Goal: Information Seeking & Learning: Learn about a topic

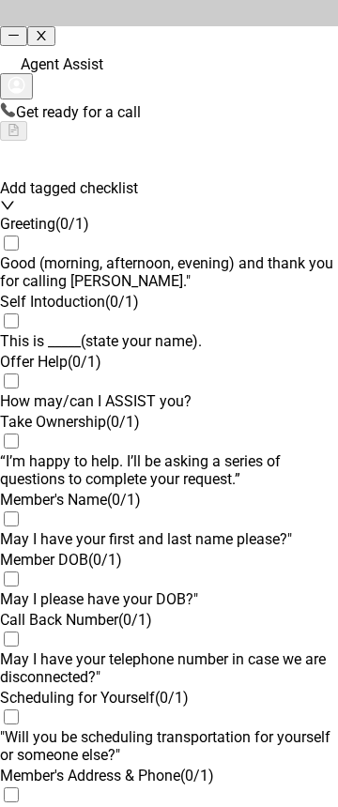
click at [150, 49] on div "Agent Assist" at bounding box center [169, 75] width 338 height 53
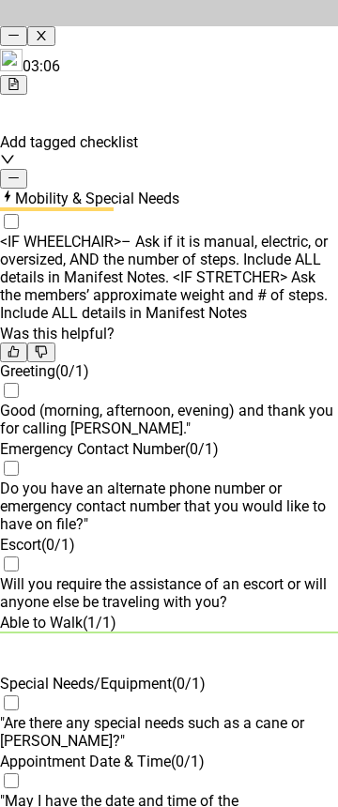
click at [296, 189] on div "Mobility & Special Needs" at bounding box center [169, 198] width 338 height 19
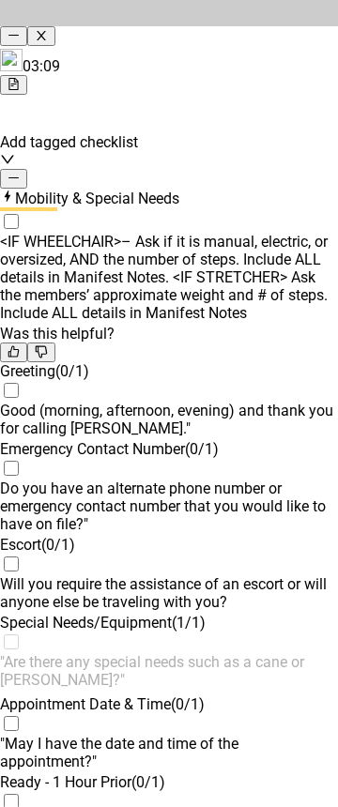
click at [20, 172] on icon "minus" at bounding box center [14, 178] width 12 height 12
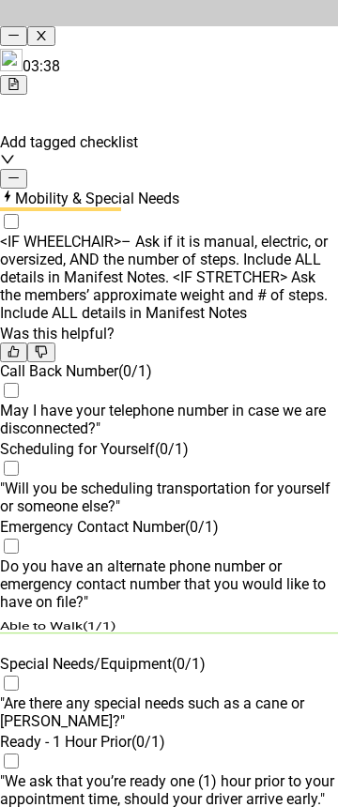
click at [292, 189] on div "Mobility & Special Needs" at bounding box center [169, 198] width 338 height 19
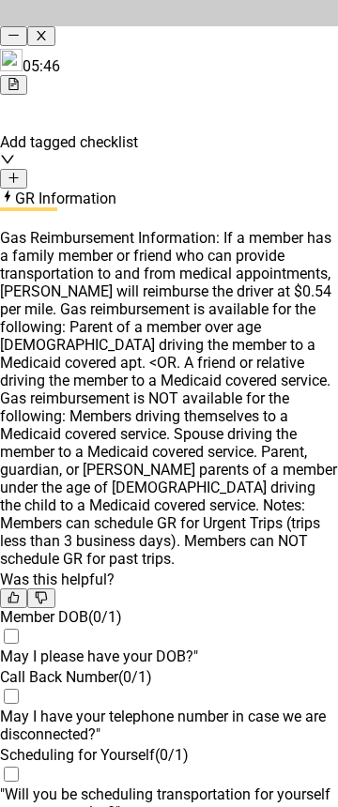
click at [204, 189] on div "GR Information" at bounding box center [169, 198] width 338 height 19
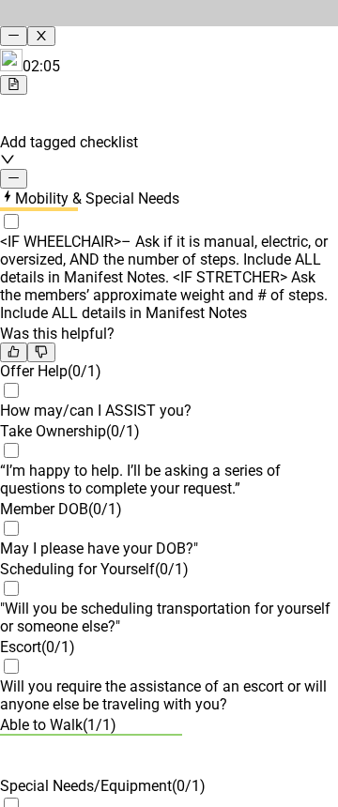
click at [294, 189] on div "Mobility & Special Needs" at bounding box center [169, 198] width 338 height 19
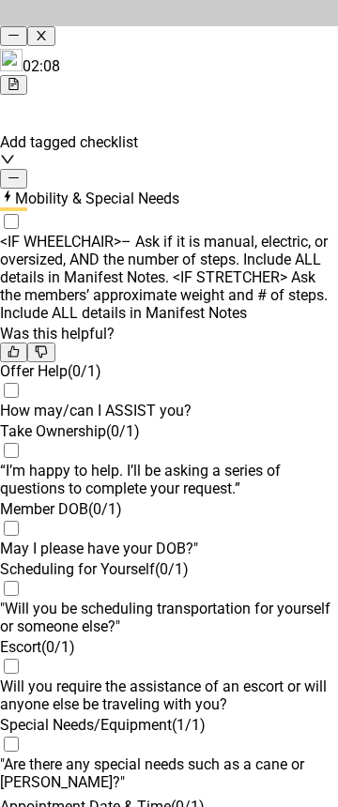
click at [292, 189] on div "Mobility & Special Needs" at bounding box center [169, 198] width 338 height 19
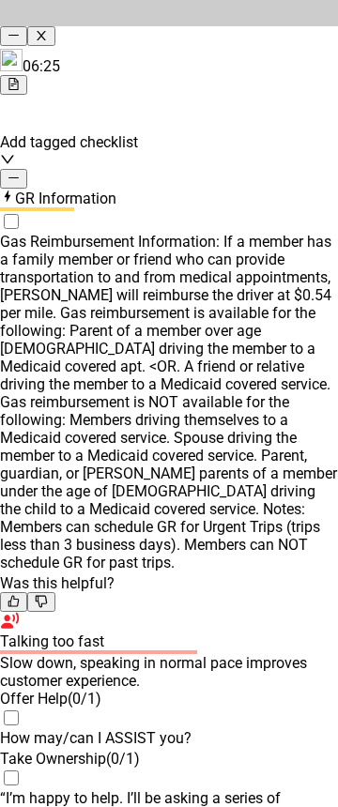
click at [20, 172] on icon "minus" at bounding box center [14, 178] width 12 height 12
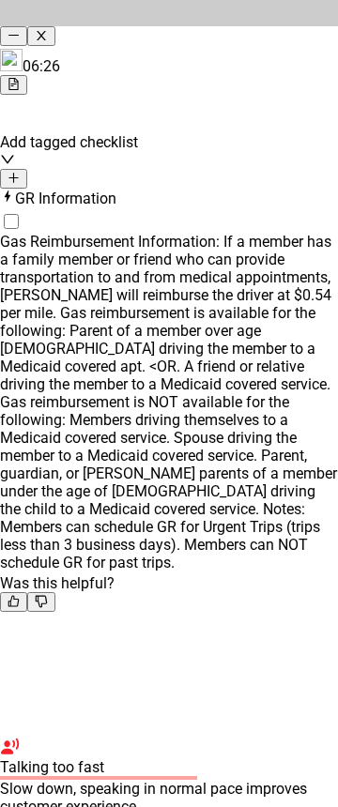
click at [27, 169] on button "button" at bounding box center [13, 179] width 27 height 20
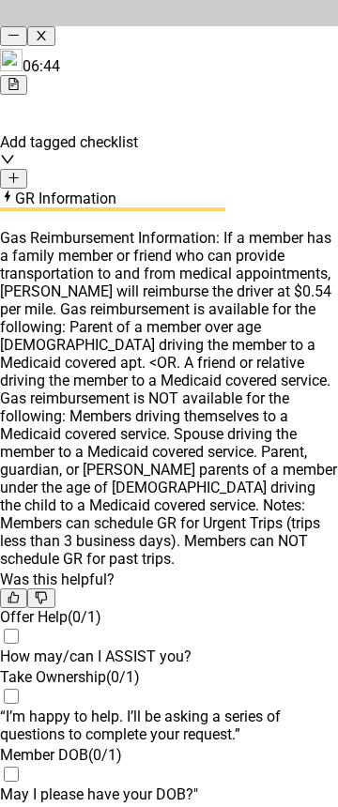
click at [270, 189] on div "GR Information" at bounding box center [169, 198] width 338 height 19
click at [227, 189] on div "GR Information" at bounding box center [169, 198] width 338 height 19
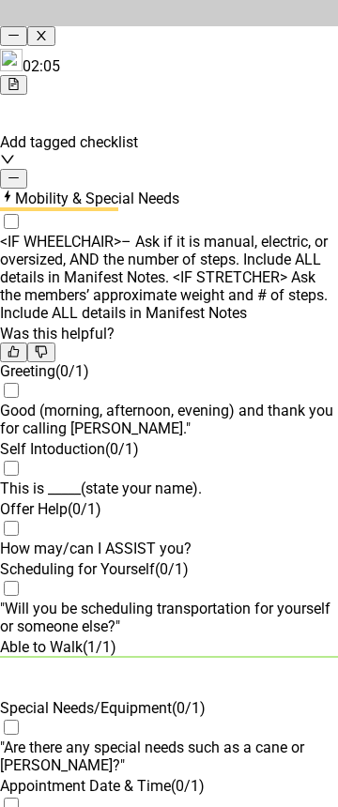
click at [20, 172] on icon "minus" at bounding box center [14, 178] width 12 height 12
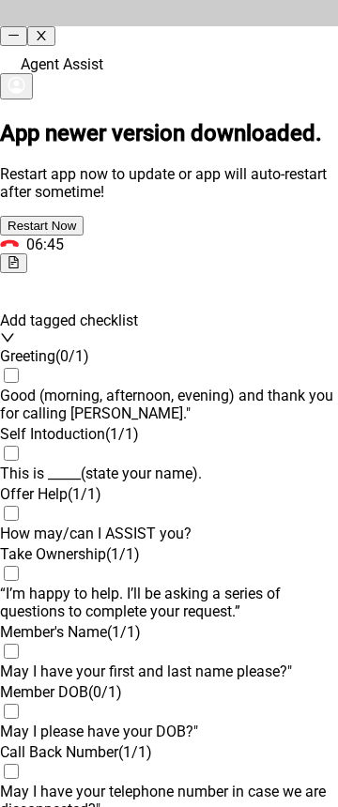
scroll to position [2062, 0]
